Goal: Information Seeking & Learning: Learn about a topic

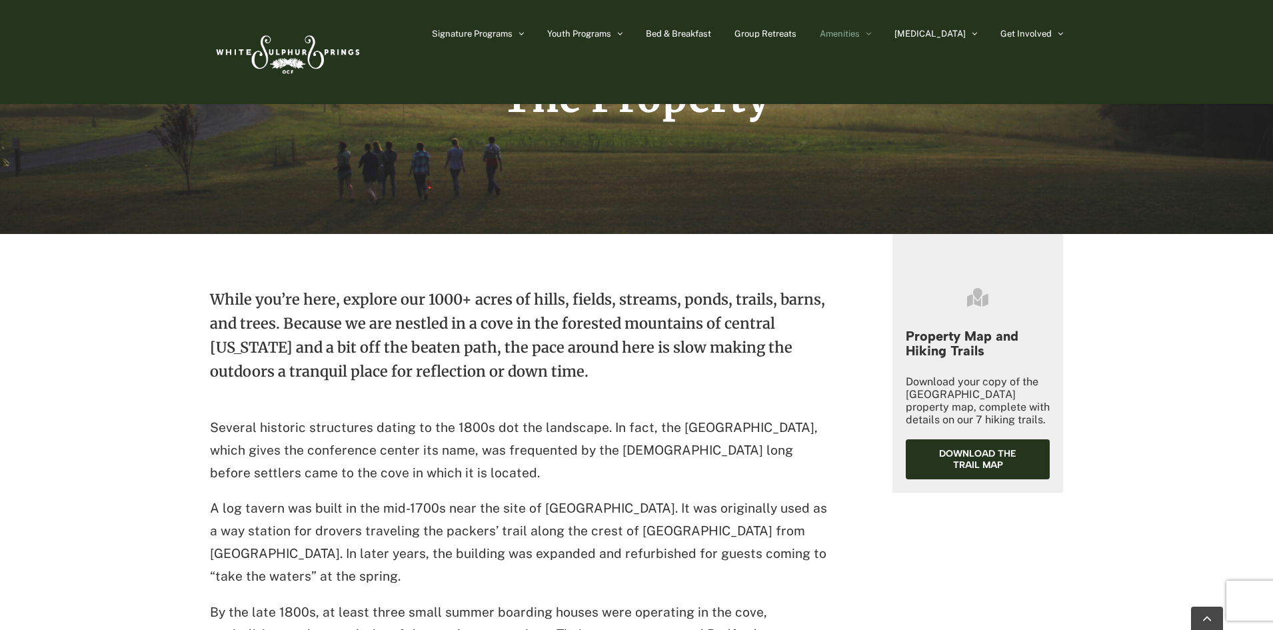
scroll to position [67, 0]
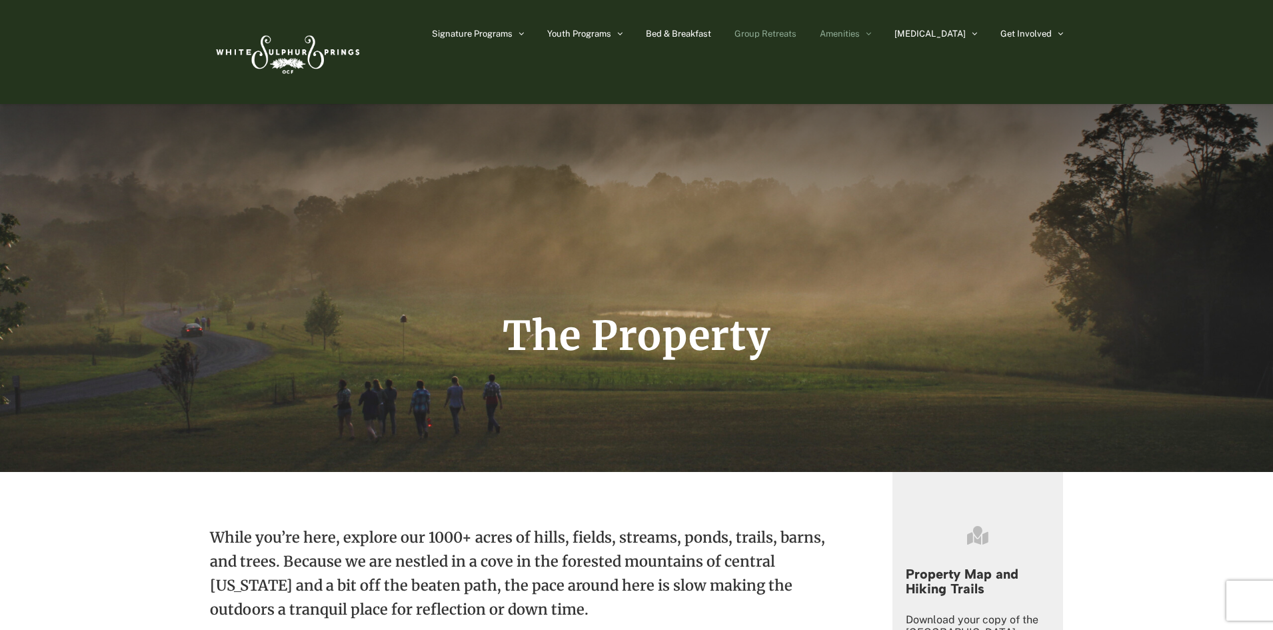
click at [796, 33] on span "Group Retreats" at bounding box center [765, 33] width 62 height 9
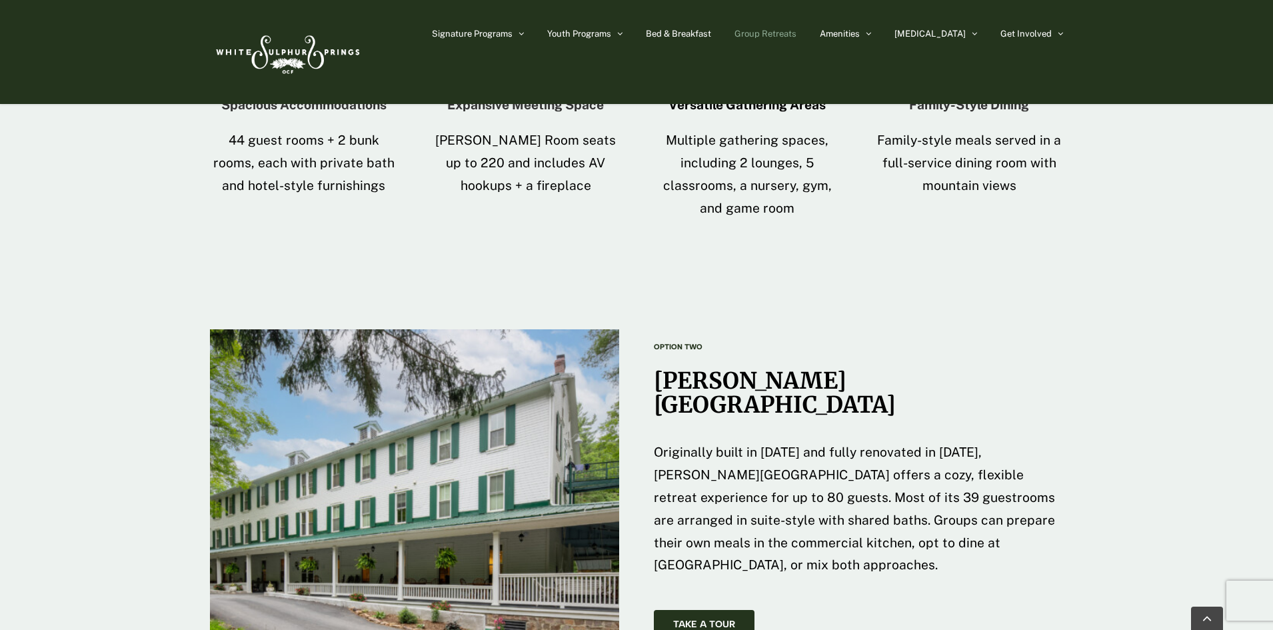
scroll to position [1866, 0]
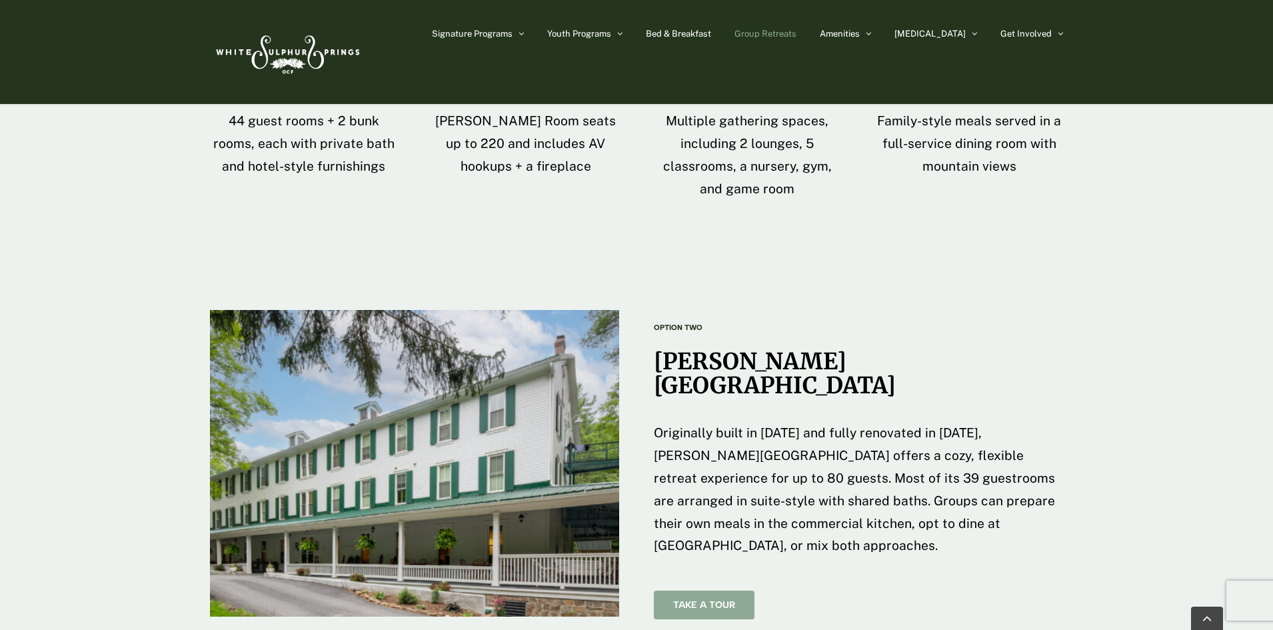
click at [686, 591] on link "Take A Tour" at bounding box center [704, 605] width 101 height 29
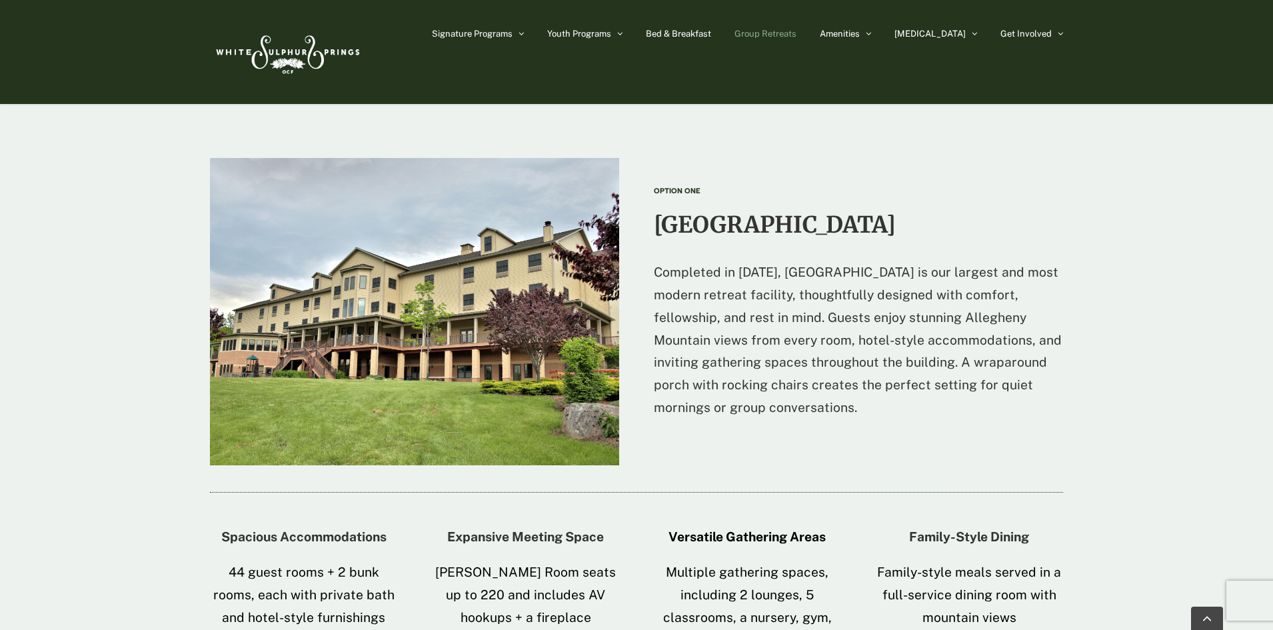
scroll to position [1400, 0]
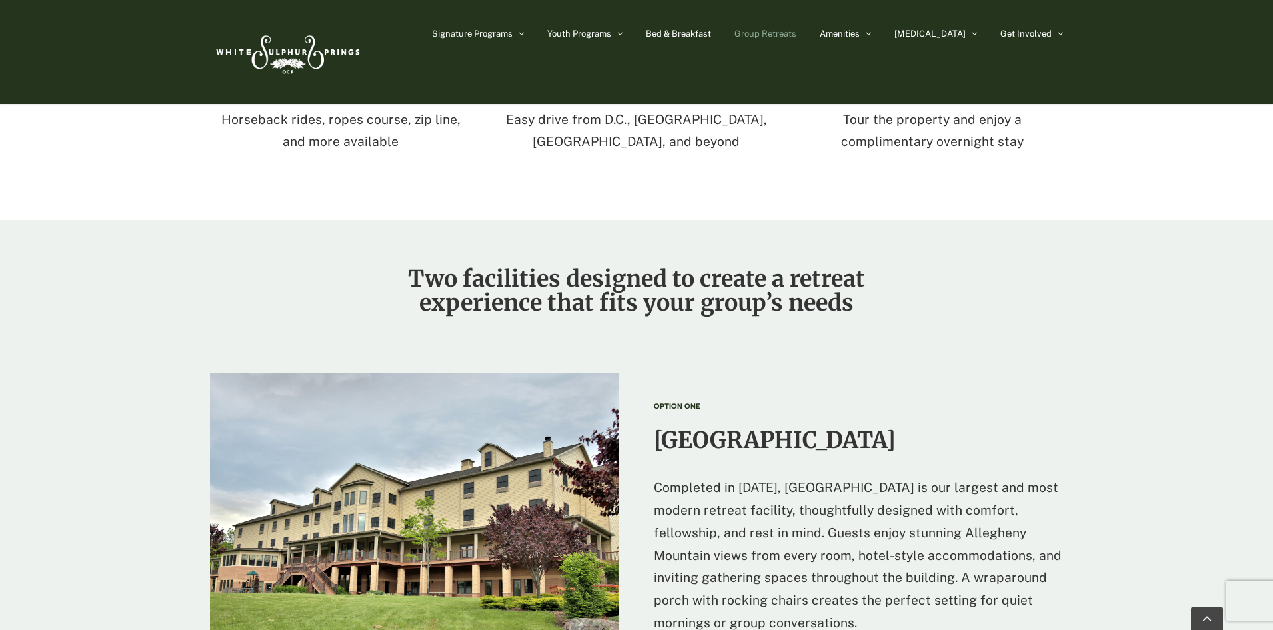
click at [459, 483] on img at bounding box center [415, 526] width 410 height 307
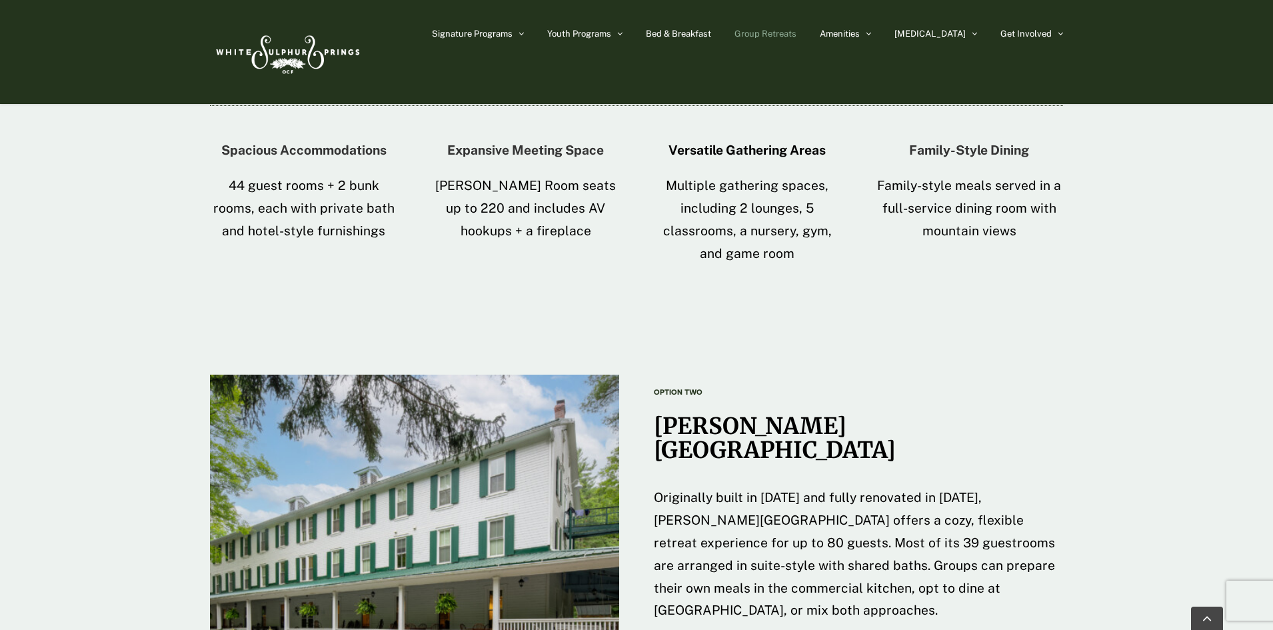
scroll to position [2000, 0]
